Goal: Information Seeking & Learning: Learn about a topic

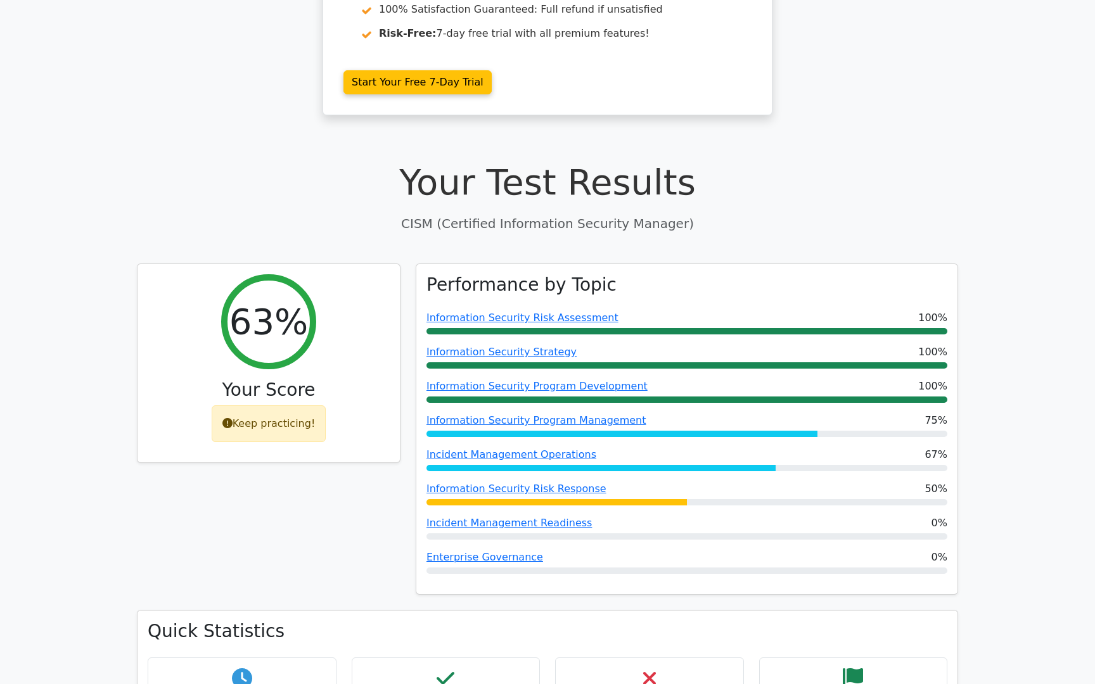
scroll to position [281, 0]
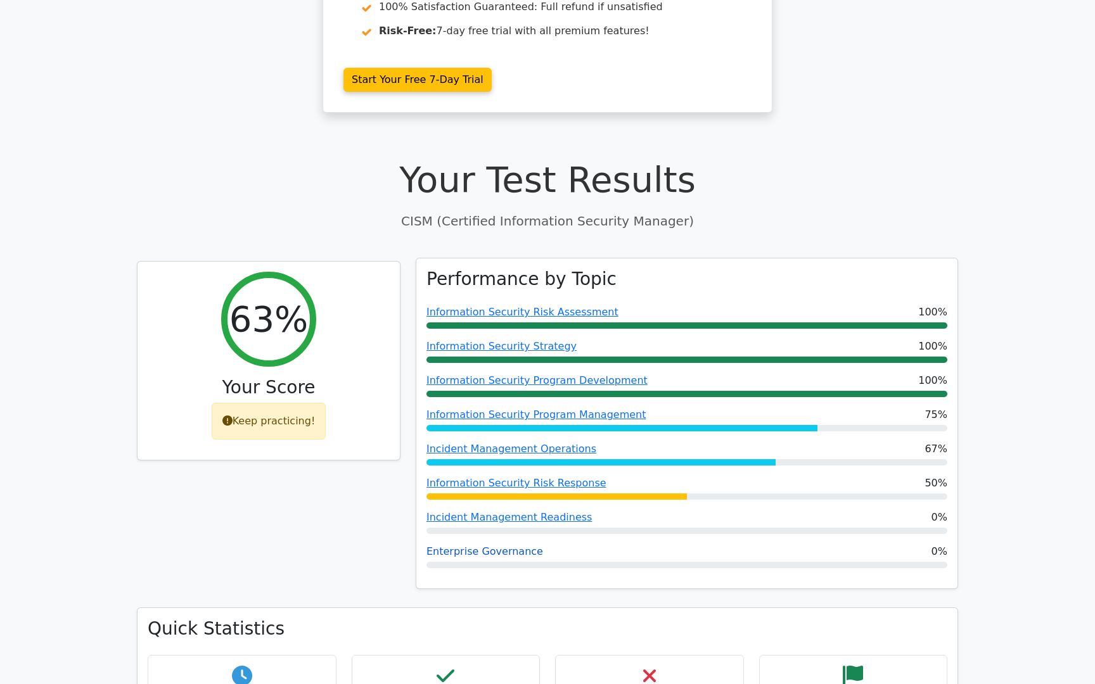
click at [500, 549] on link "Enterprise Governance" at bounding box center [484, 551] width 117 height 12
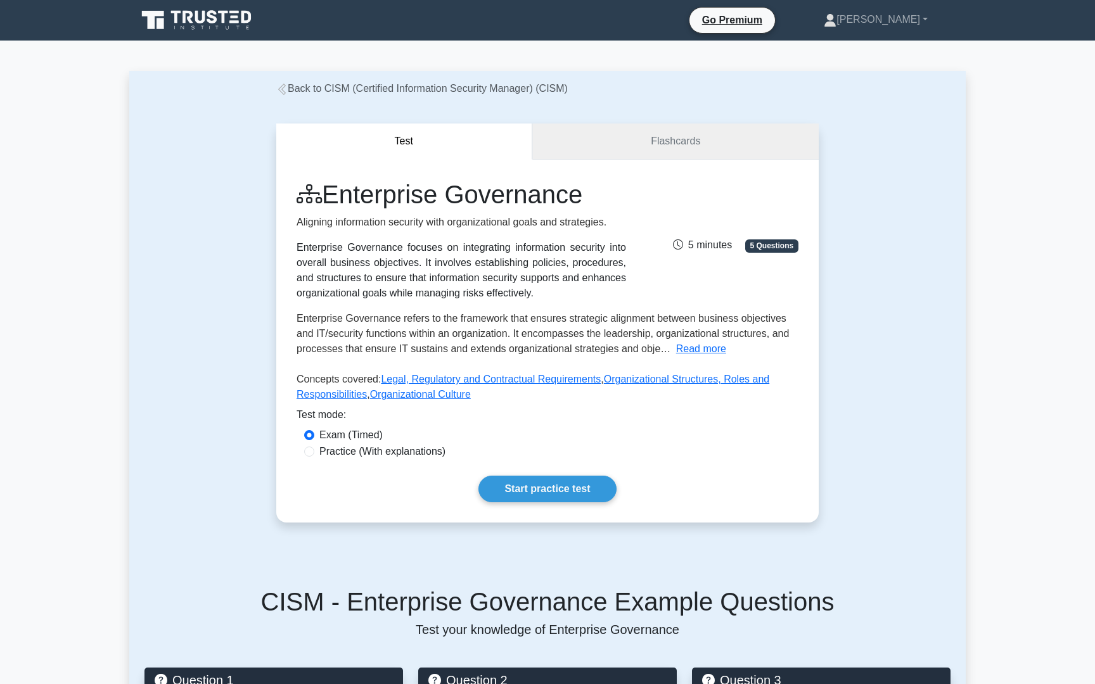
click at [658, 129] on link "Flashcards" at bounding box center [675, 142] width 286 height 36
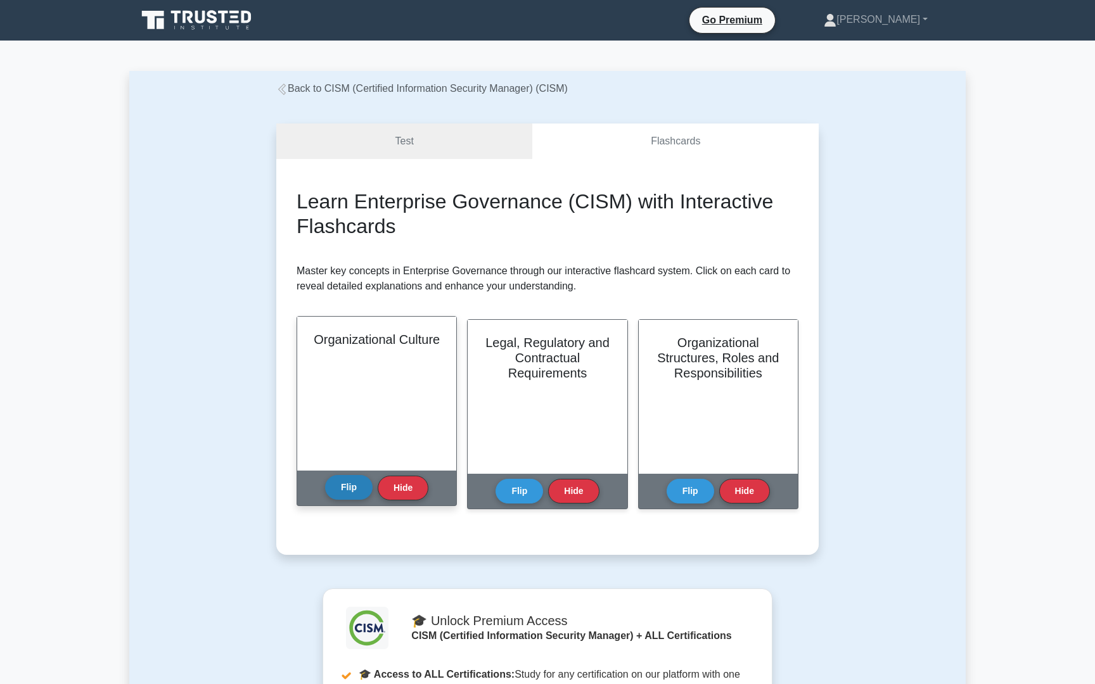
click at [360, 487] on button "Flip" at bounding box center [349, 487] width 48 height 25
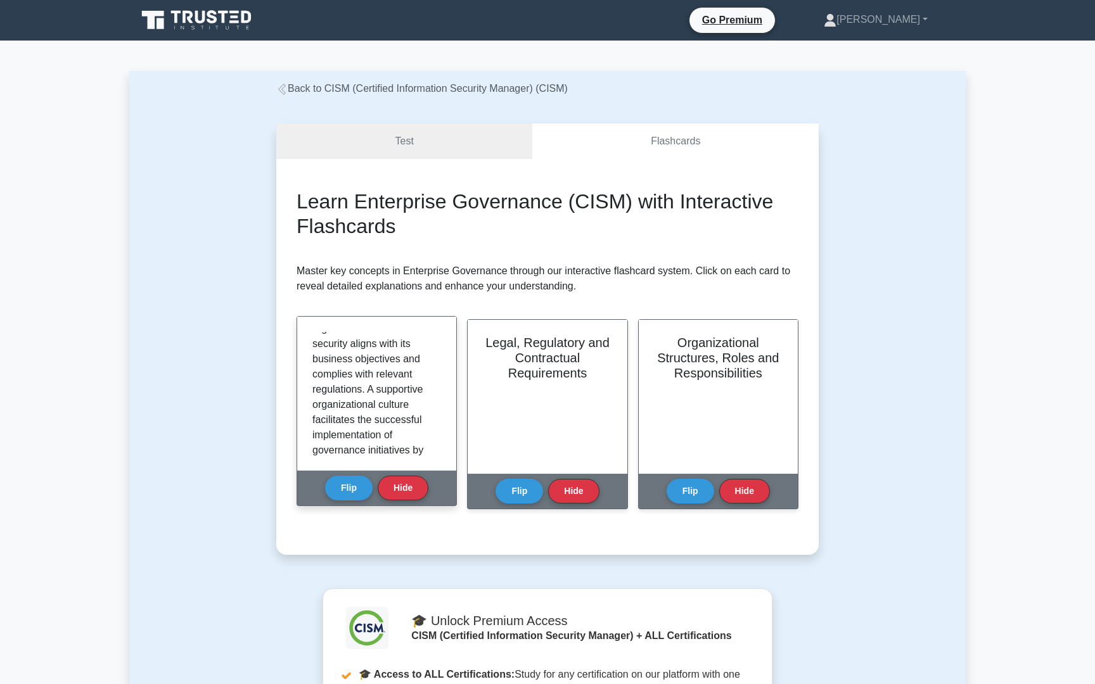
scroll to position [525, 0]
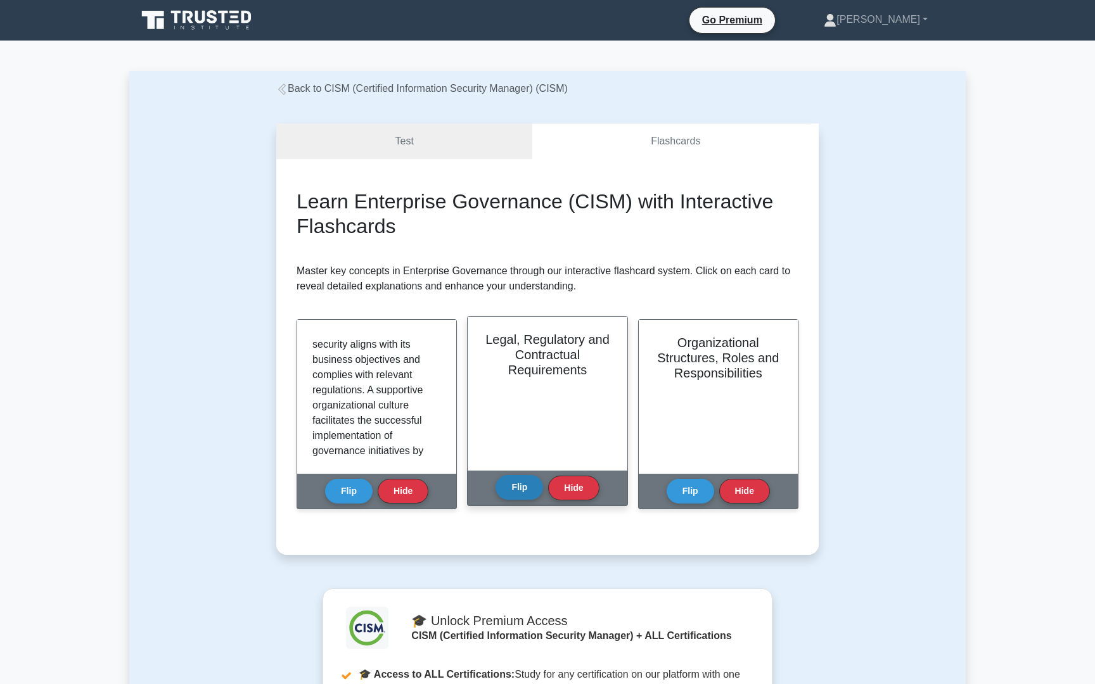
click at [532, 482] on button "Flip" at bounding box center [519, 487] width 48 height 25
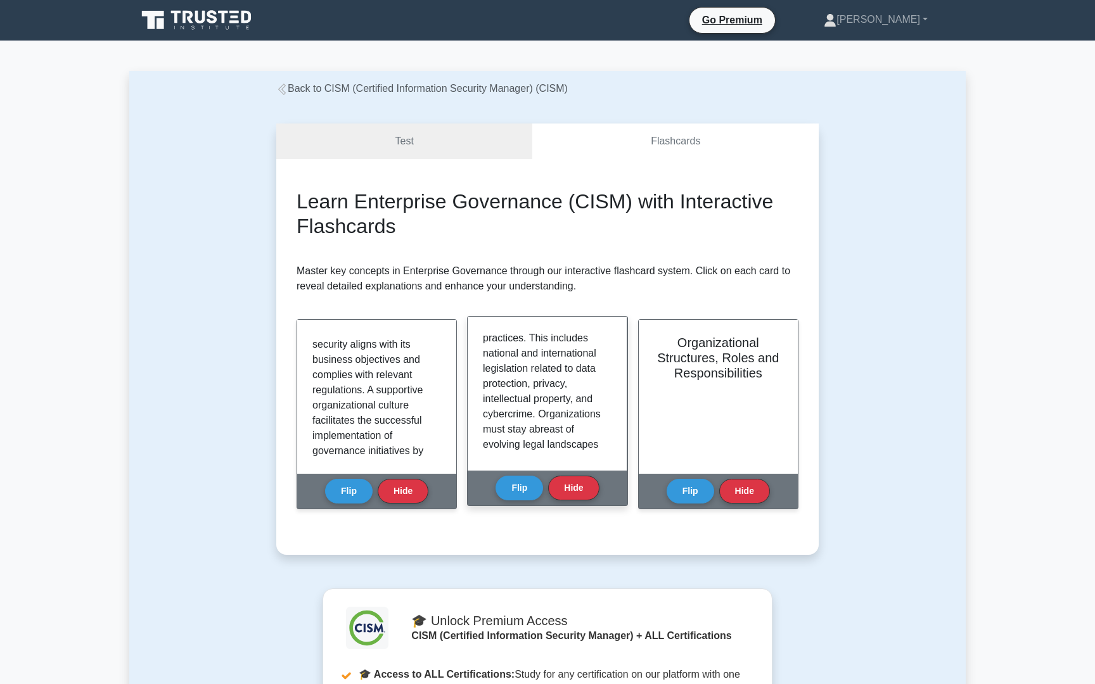
scroll to position [324, 0]
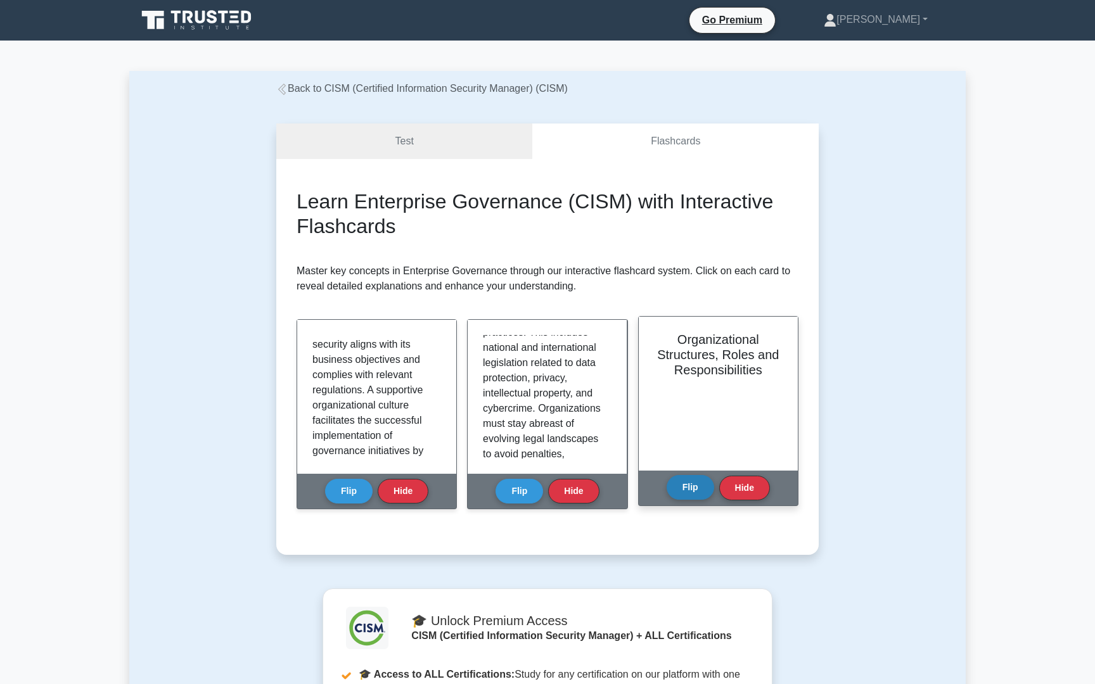
click at [690, 484] on button "Flip" at bounding box center [690, 487] width 48 height 25
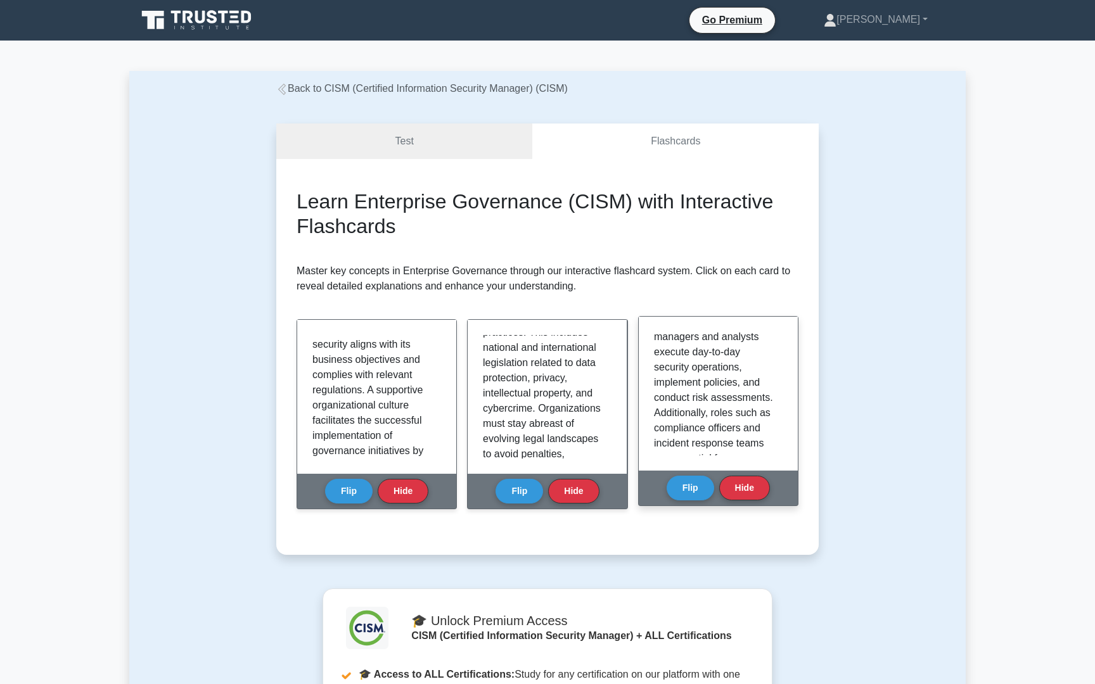
scroll to position [671, 0]
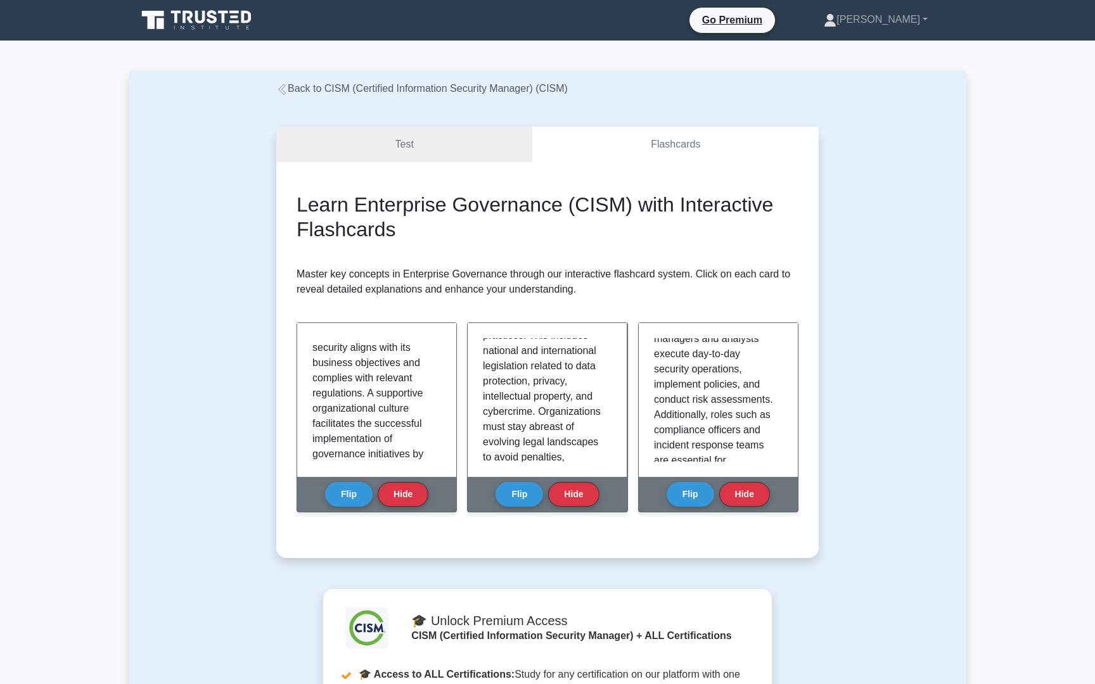
click at [316, 92] on link "Back to CISM (Certified Information Security Manager) (CISM)" at bounding box center [421, 88] width 291 height 11
